Goal: Contribute content

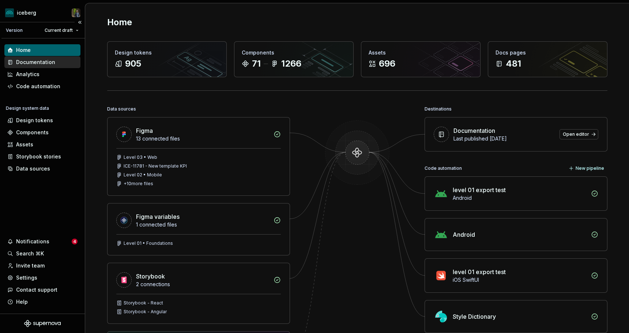
click at [53, 60] on div "Documentation" at bounding box center [35, 62] width 39 height 7
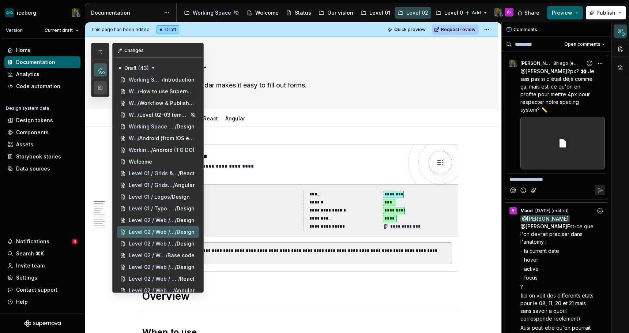
click at [99, 89] on button "button" at bounding box center [100, 87] width 13 height 13
type textarea "*"
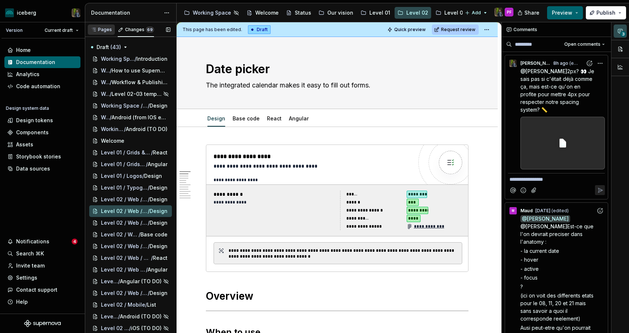
click at [97, 27] on div "Pages" at bounding box center [101, 30] width 21 height 6
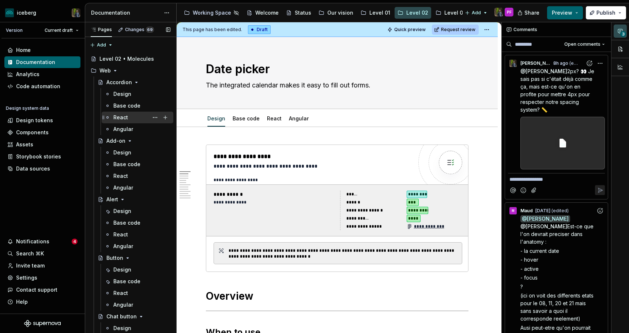
scroll to position [996, 0]
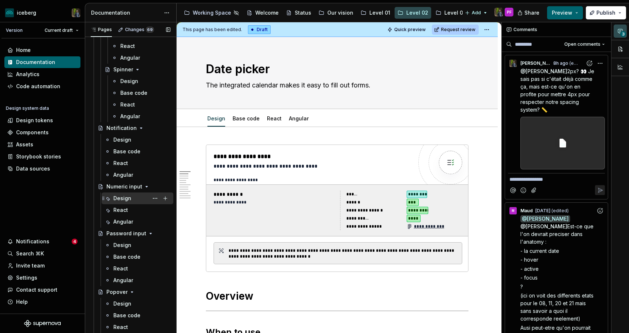
click at [125, 198] on div "Design" at bounding box center [122, 198] width 18 height 7
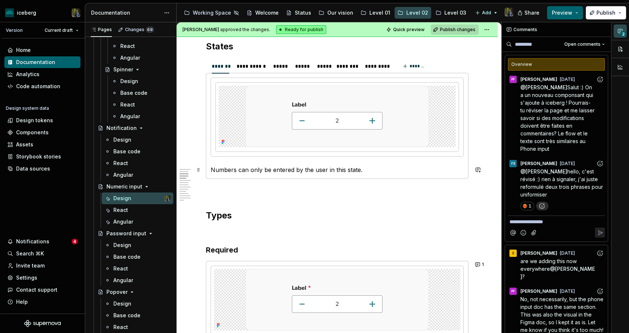
scroll to position [357, 0]
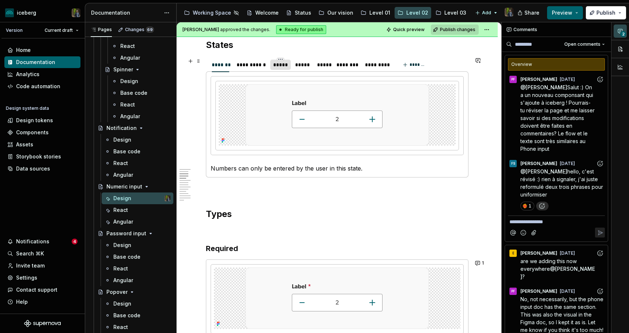
click at [283, 63] on div "*****" at bounding box center [280, 64] width 15 height 7
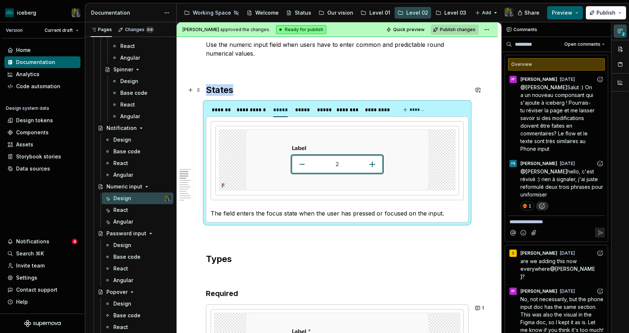
scroll to position [309, 0]
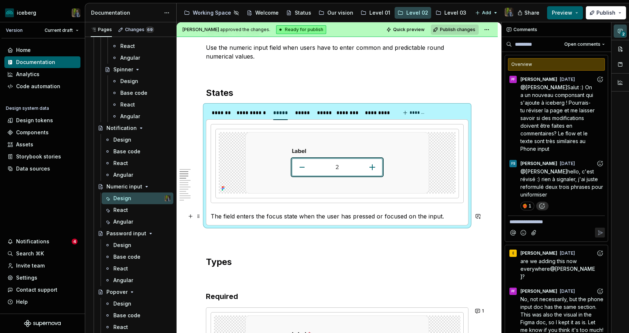
type textarea "*"
